Goal: Navigation & Orientation: Find specific page/section

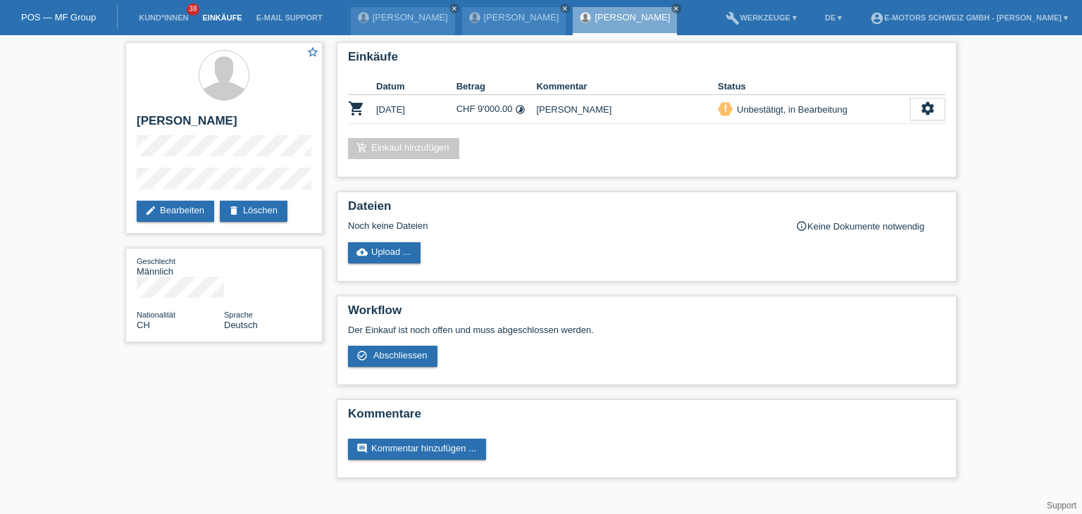
click at [216, 20] on link "Einkäufe" at bounding box center [222, 17] width 54 height 8
